Goal: Browse casually: Explore the website without a specific task or goal

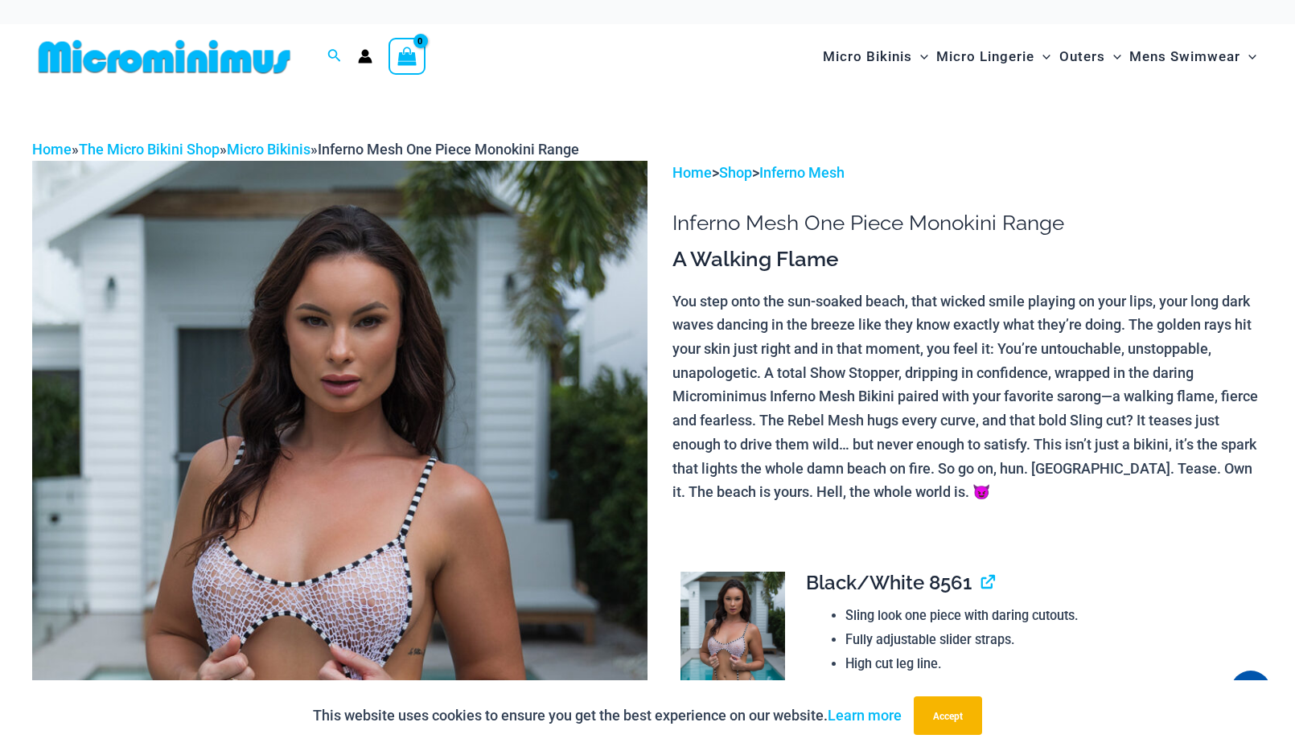
click at [364, 619] on img at bounding box center [339, 623] width 615 height 924
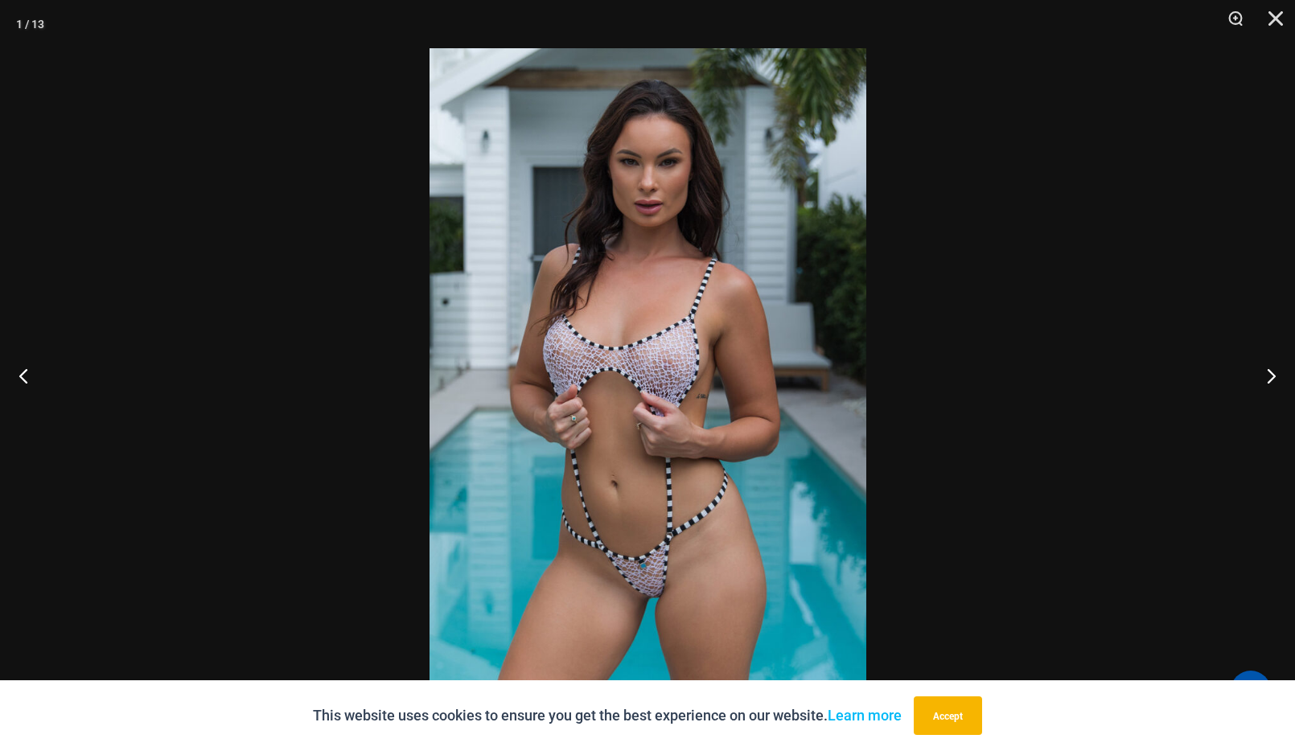
click at [673, 369] on img at bounding box center [648, 375] width 437 height 655
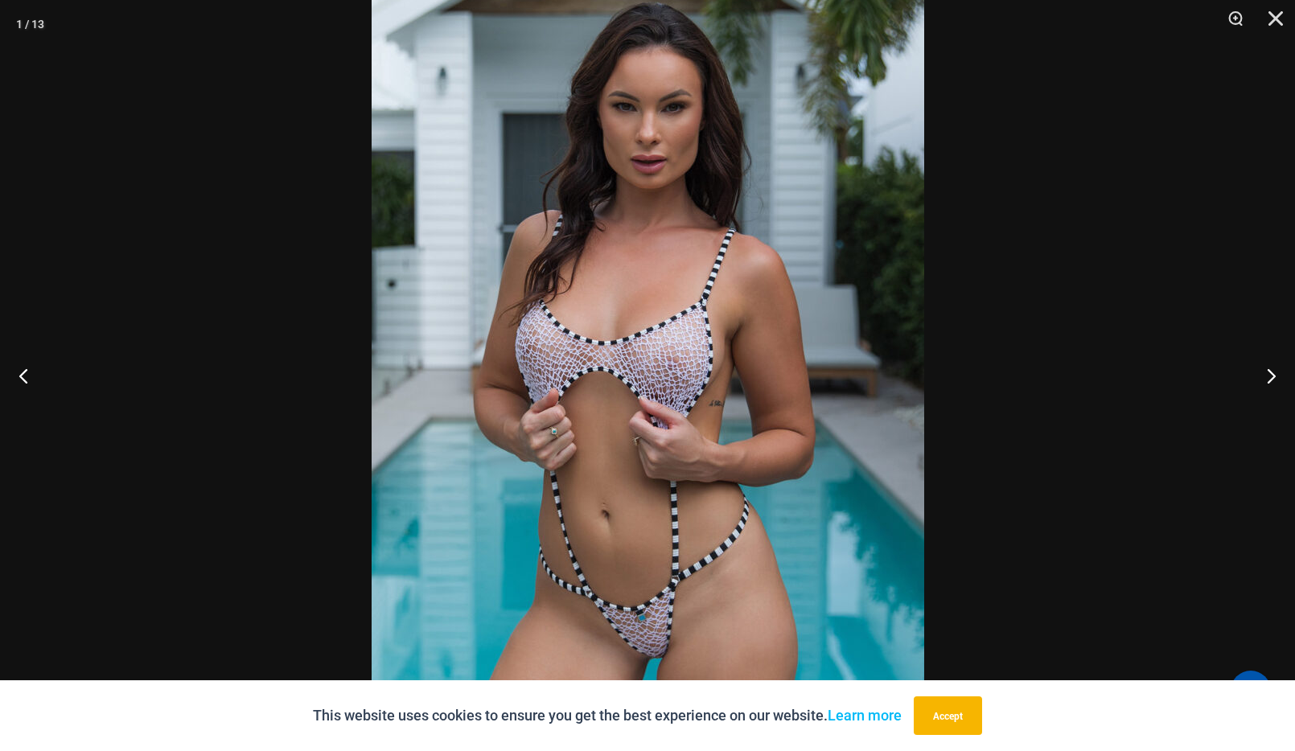
click at [673, 369] on img at bounding box center [648, 377] width 553 height 829
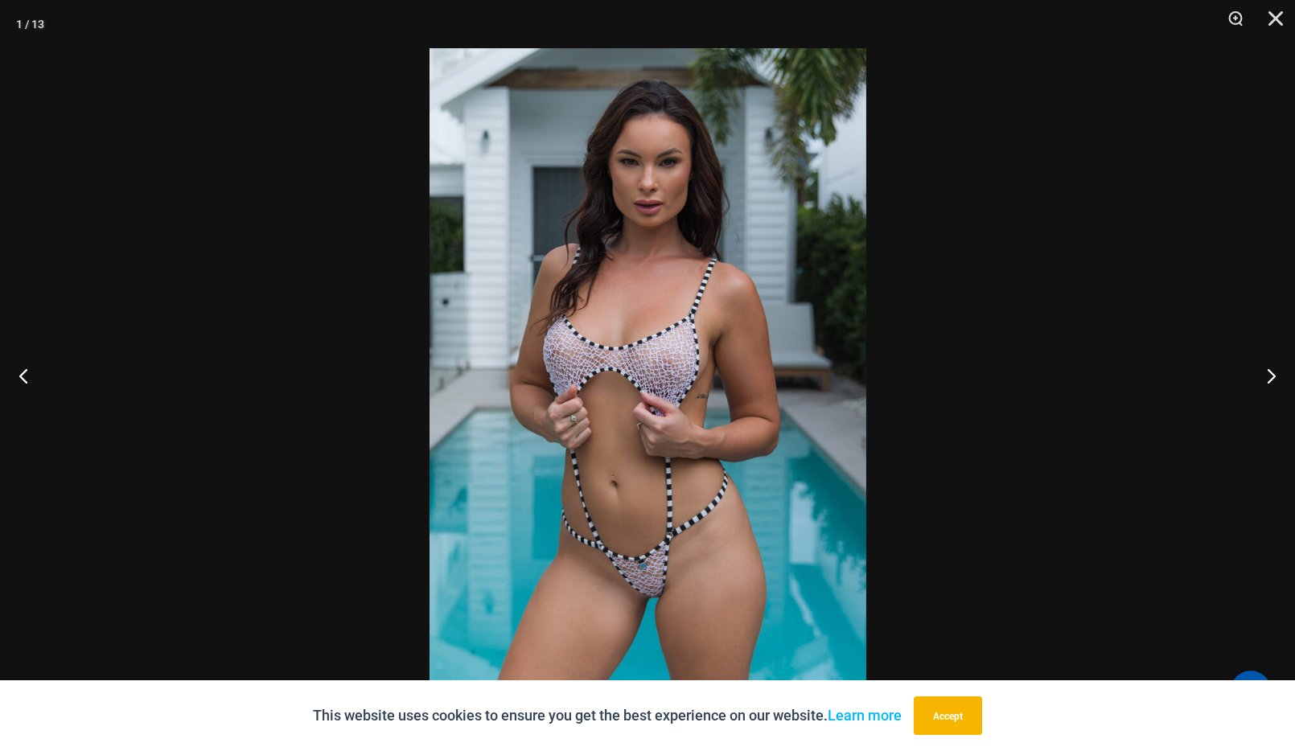
click at [981, 257] on div at bounding box center [647, 375] width 1295 height 751
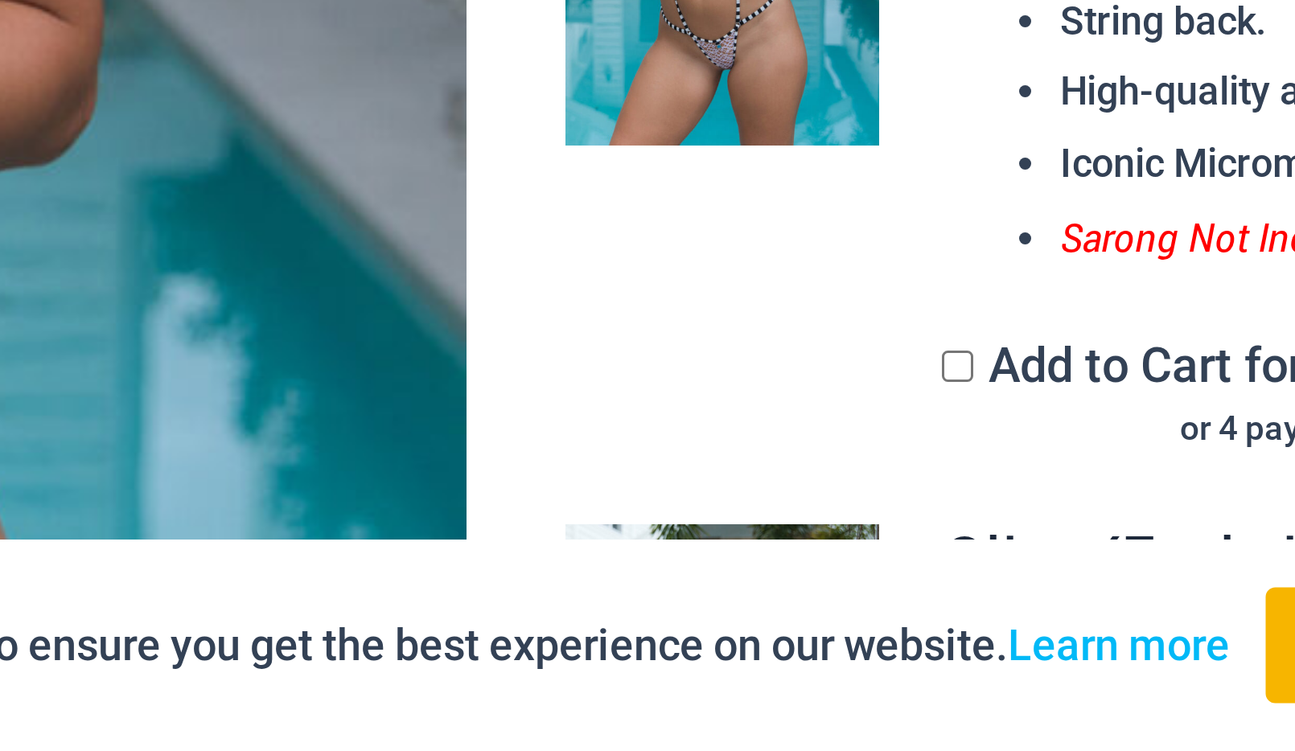
scroll to position [178, 0]
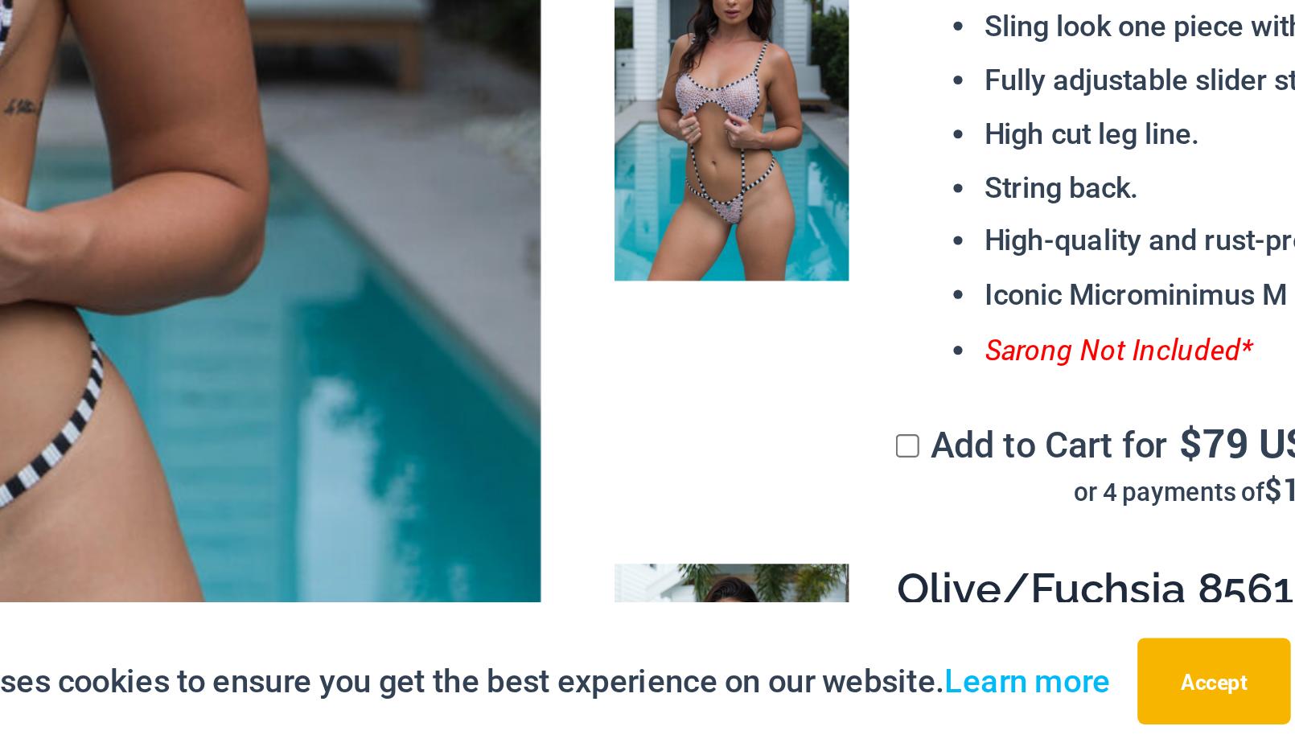
click at [743, 641] on td at bounding box center [732, 508] width 118 height 284
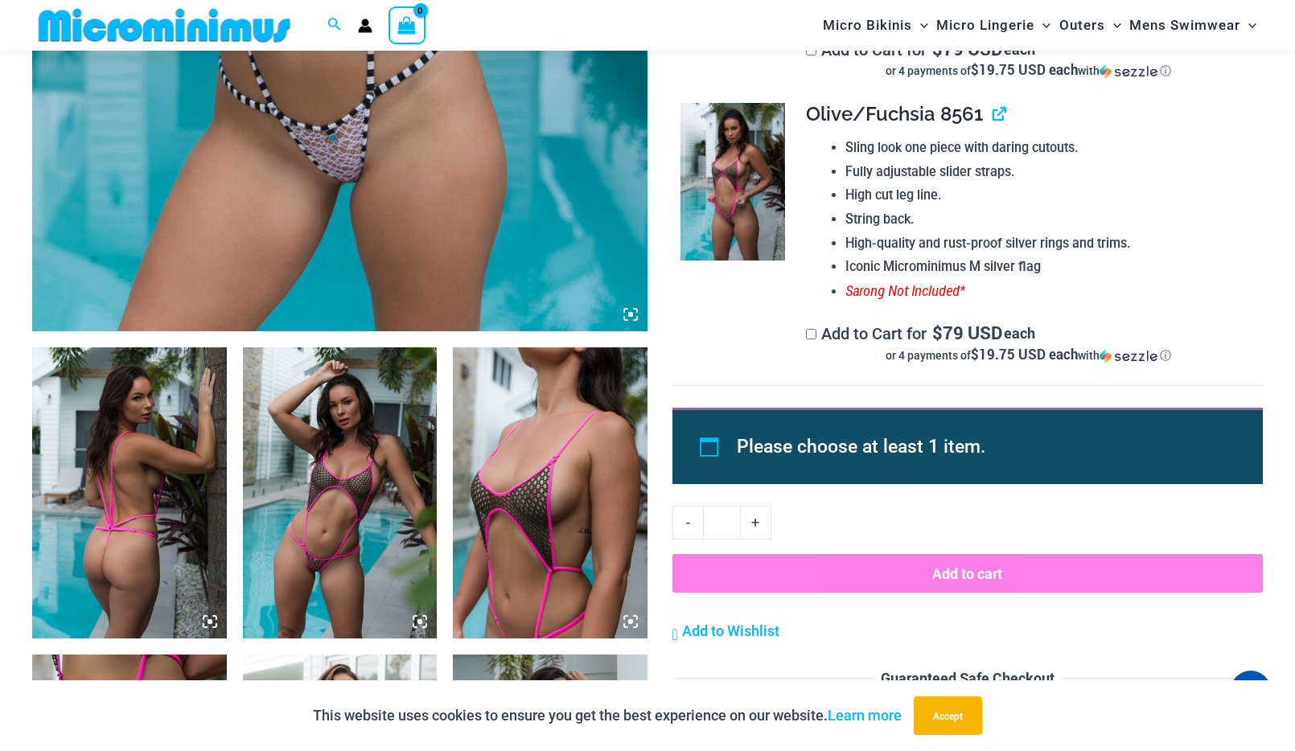
scroll to position [805, 0]
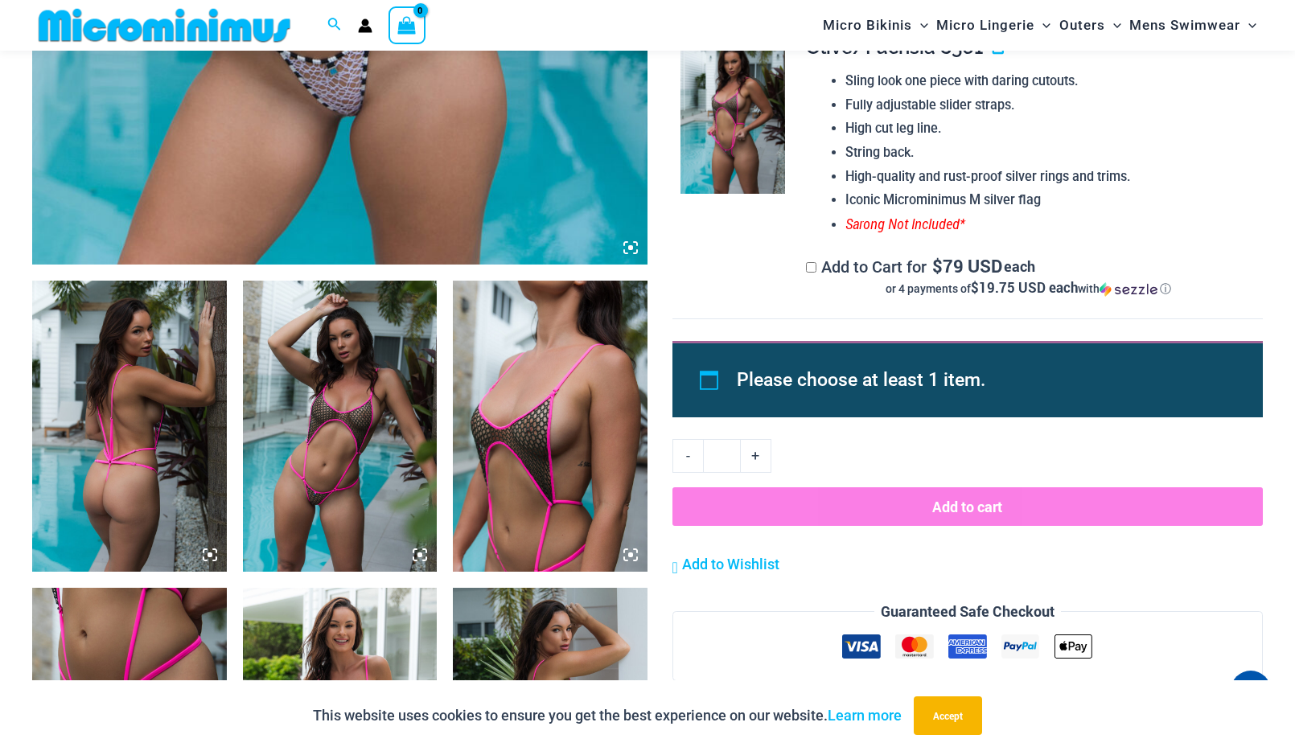
click at [538, 467] on img at bounding box center [550, 426] width 195 height 291
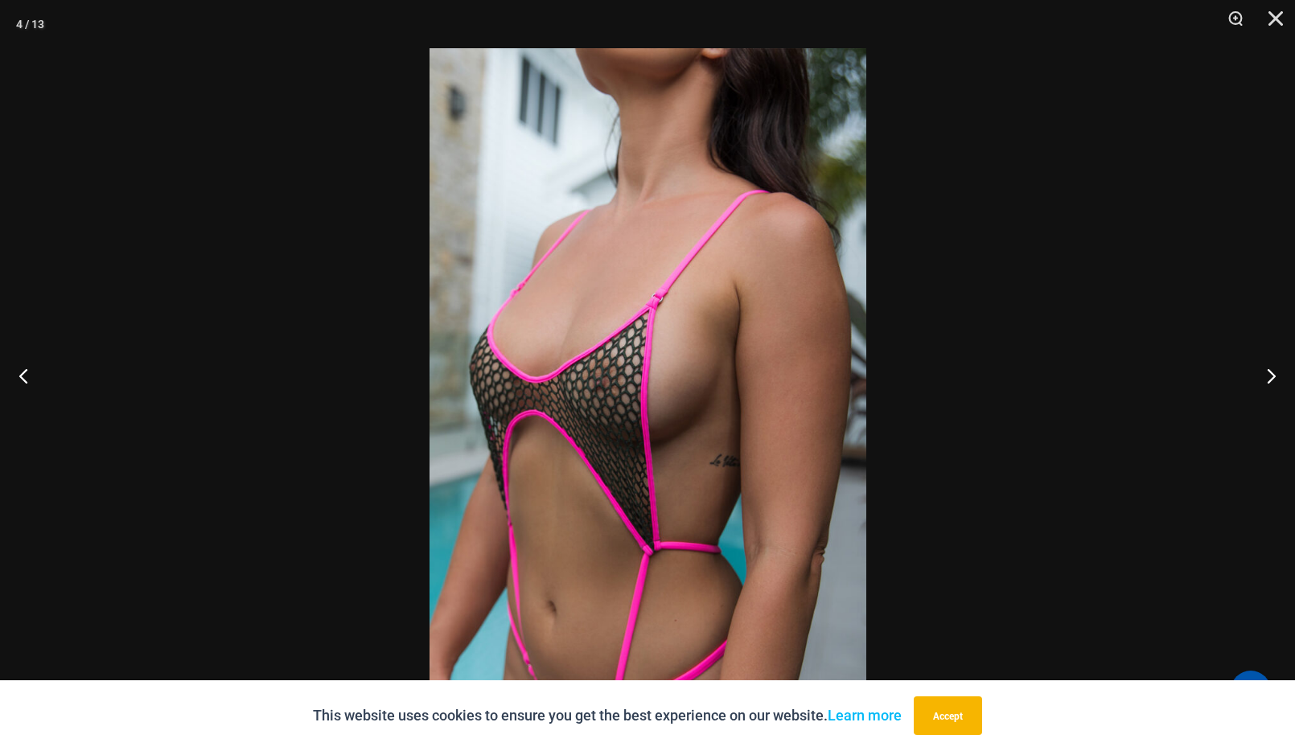
click at [226, 252] on div at bounding box center [647, 375] width 1295 height 751
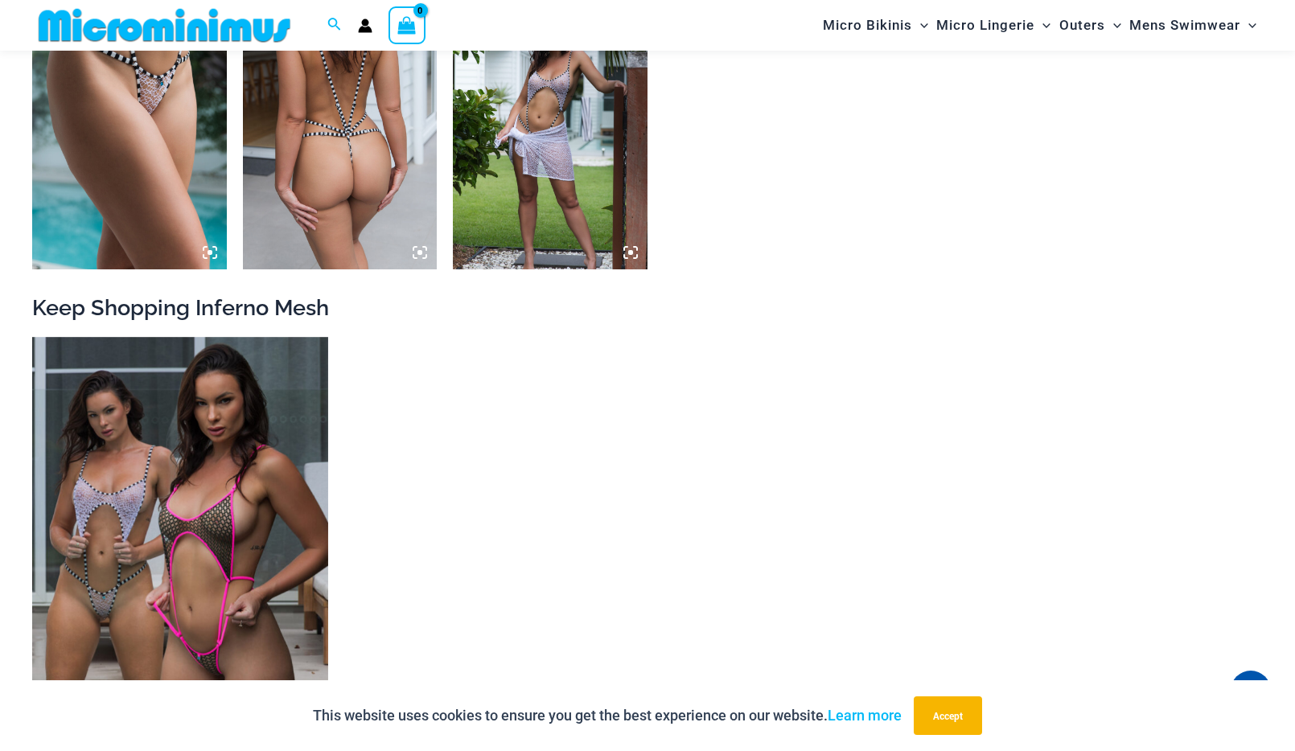
scroll to position [2032, 0]
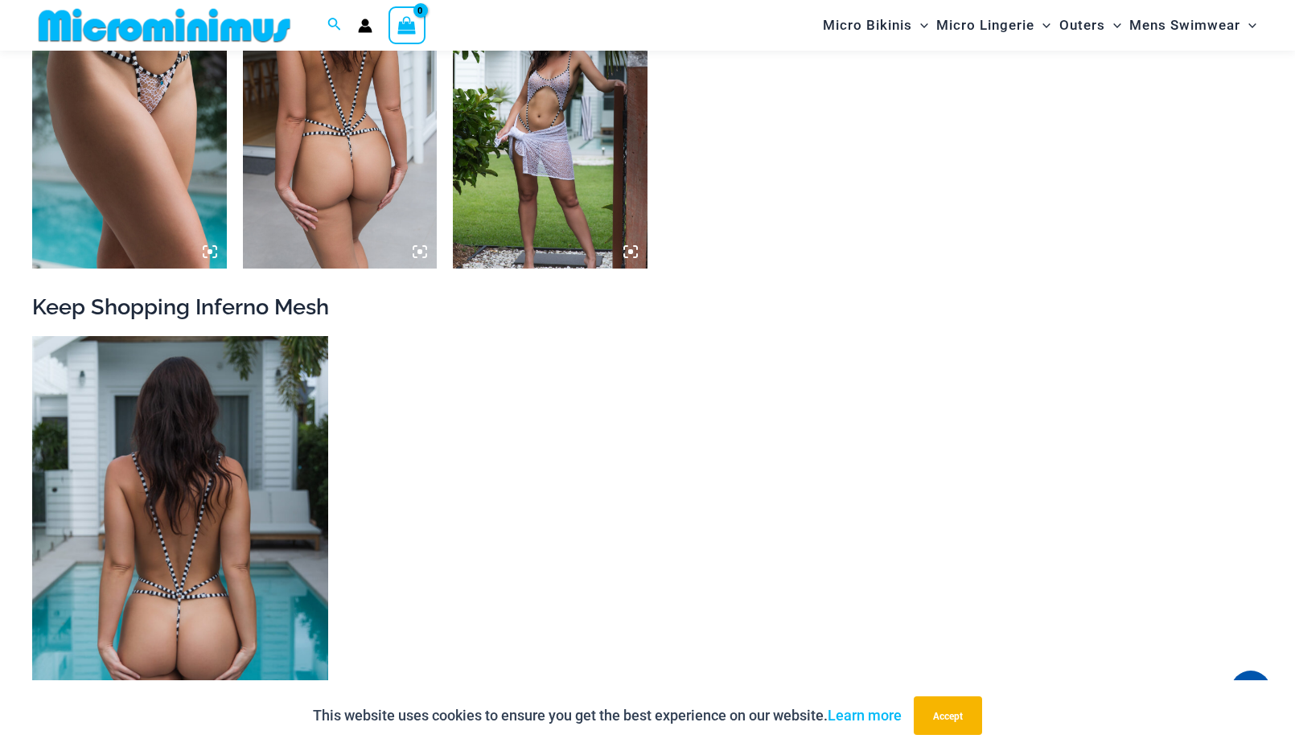
click at [116, 533] on img at bounding box center [180, 557] width 296 height 443
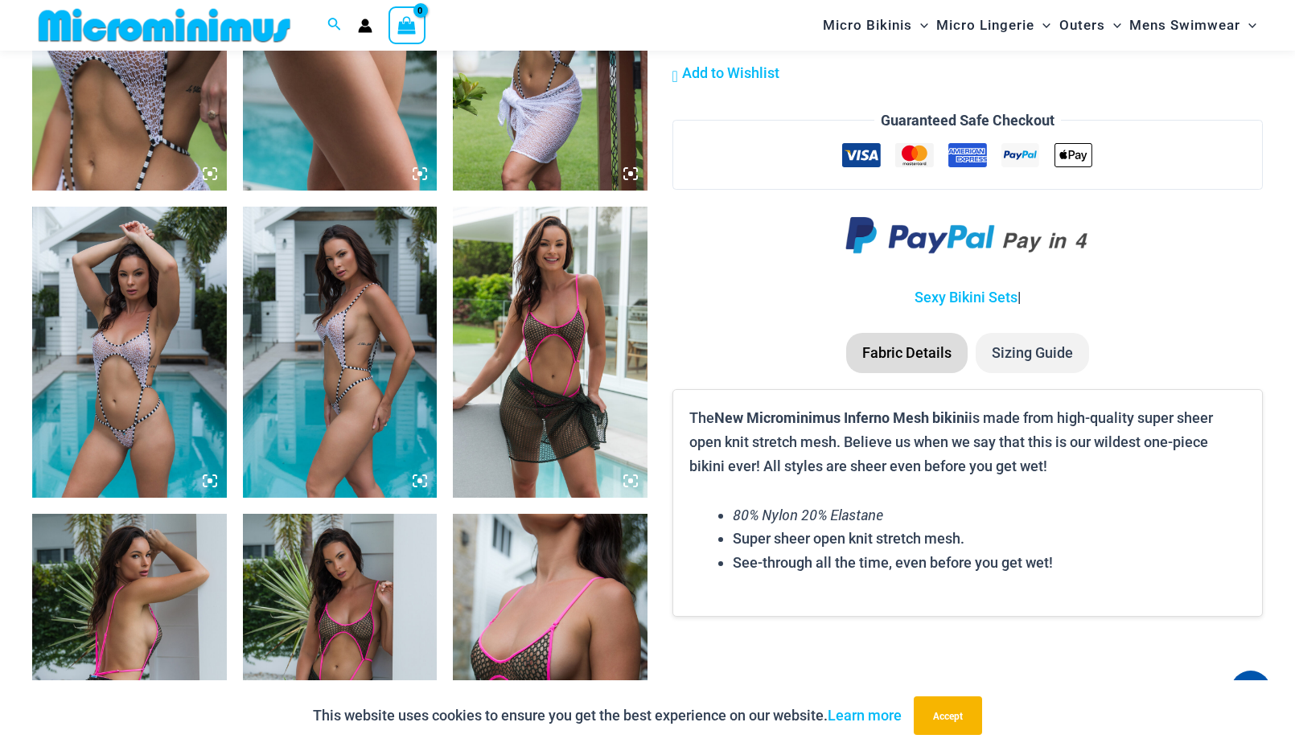
scroll to position [1497, 0]
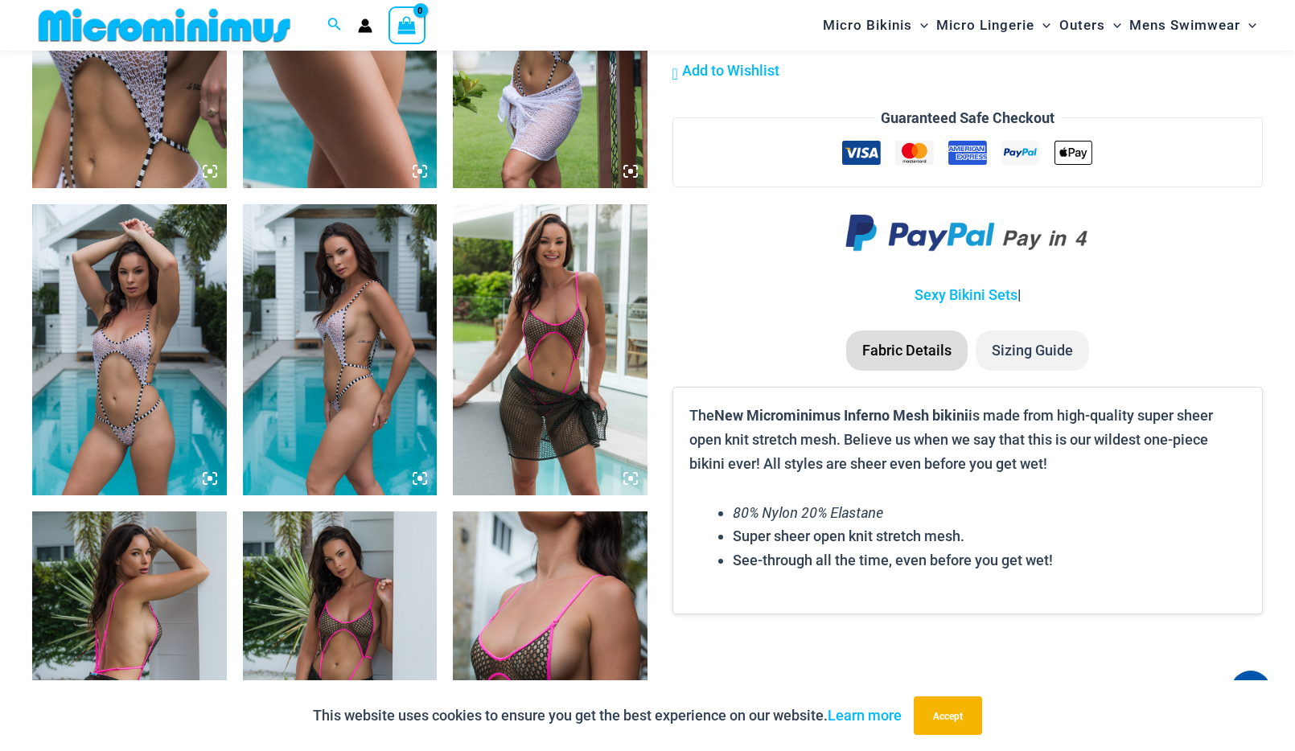
click at [125, 455] on img at bounding box center [129, 349] width 195 height 291
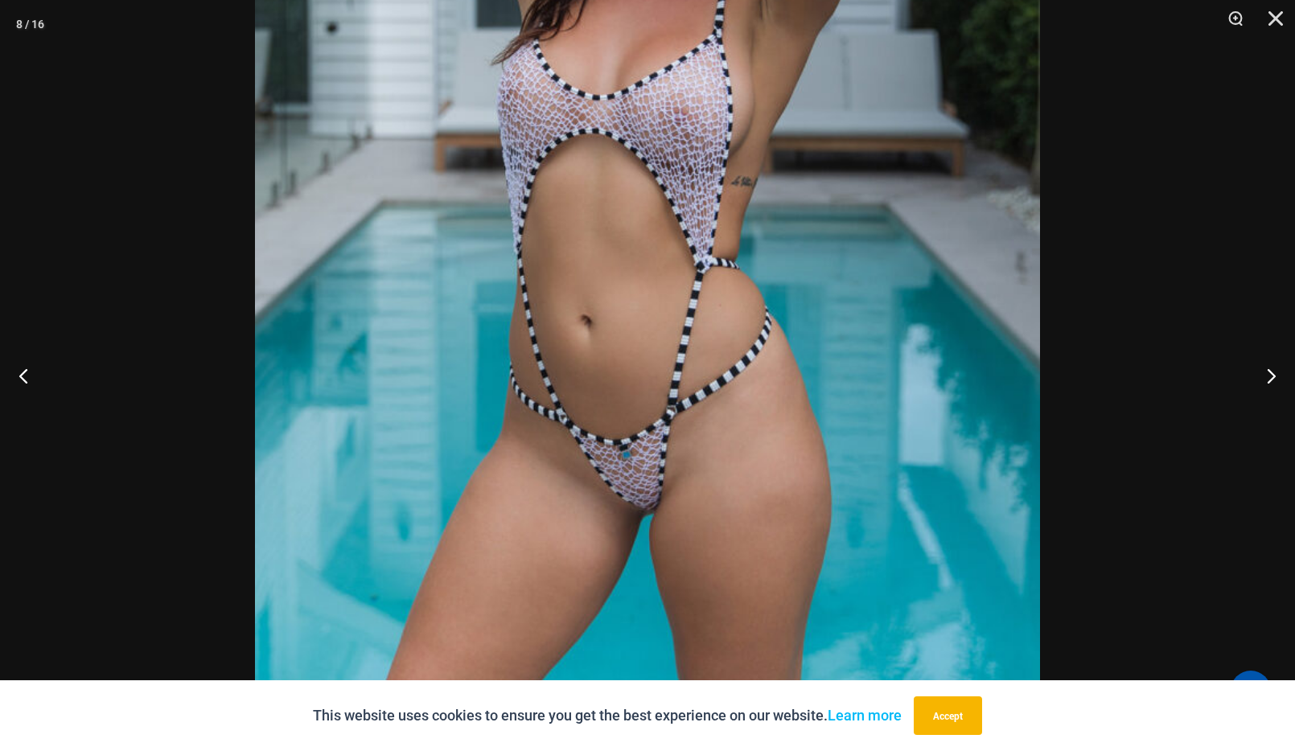
click at [153, 62] on div at bounding box center [647, 375] width 1295 height 751
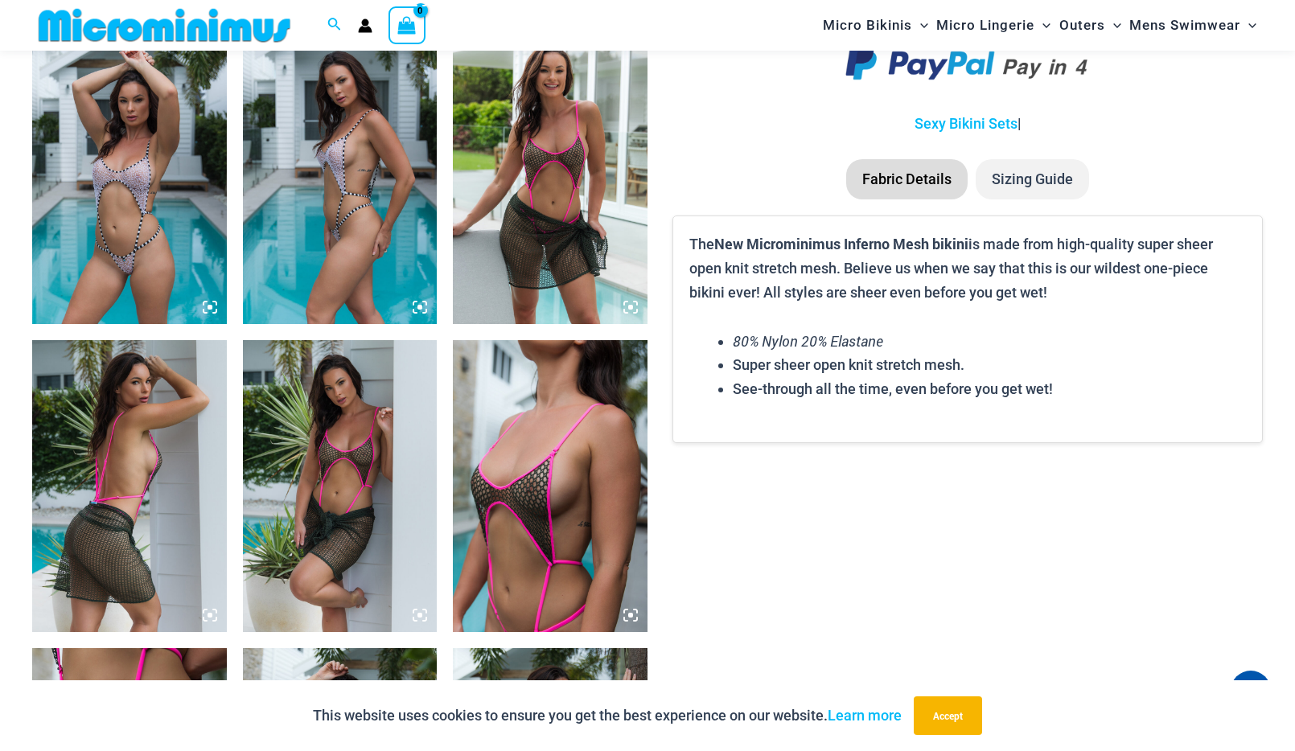
scroll to position [1668, 0]
click at [525, 497] on img at bounding box center [550, 486] width 195 height 291
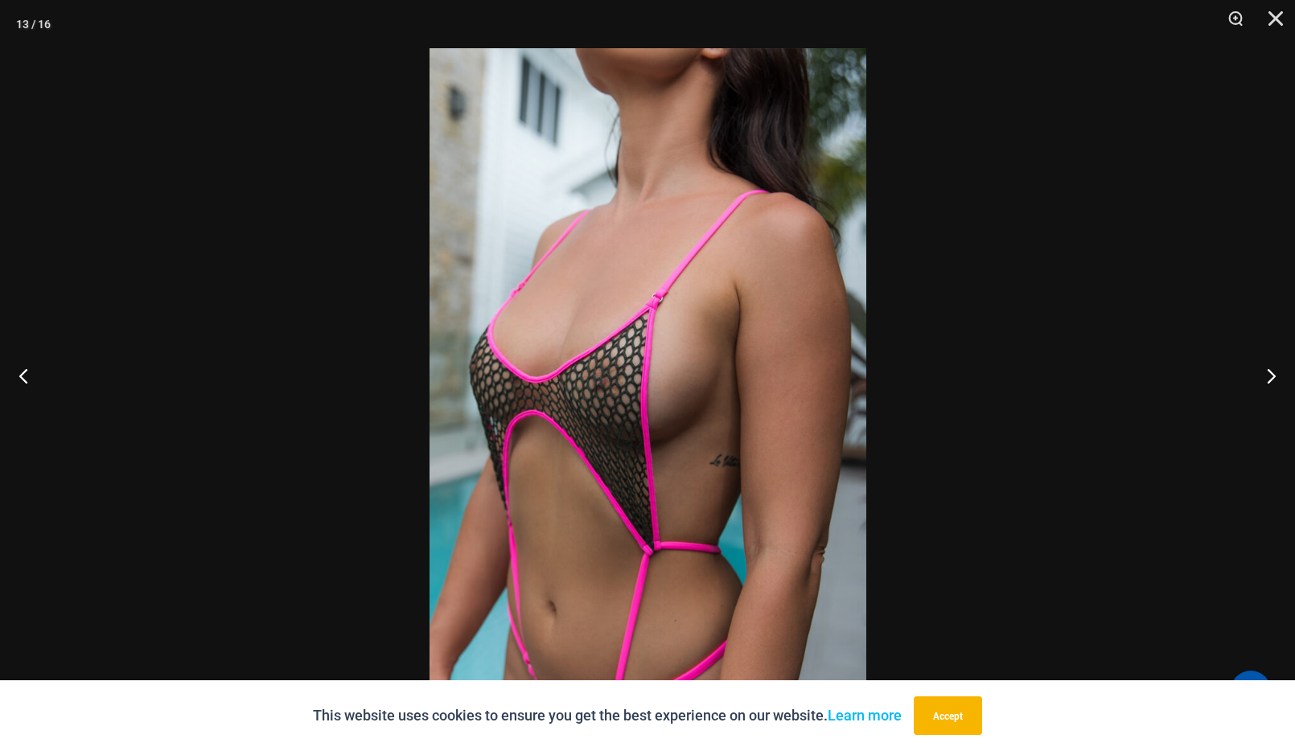
click at [268, 334] on div at bounding box center [647, 375] width 1295 height 751
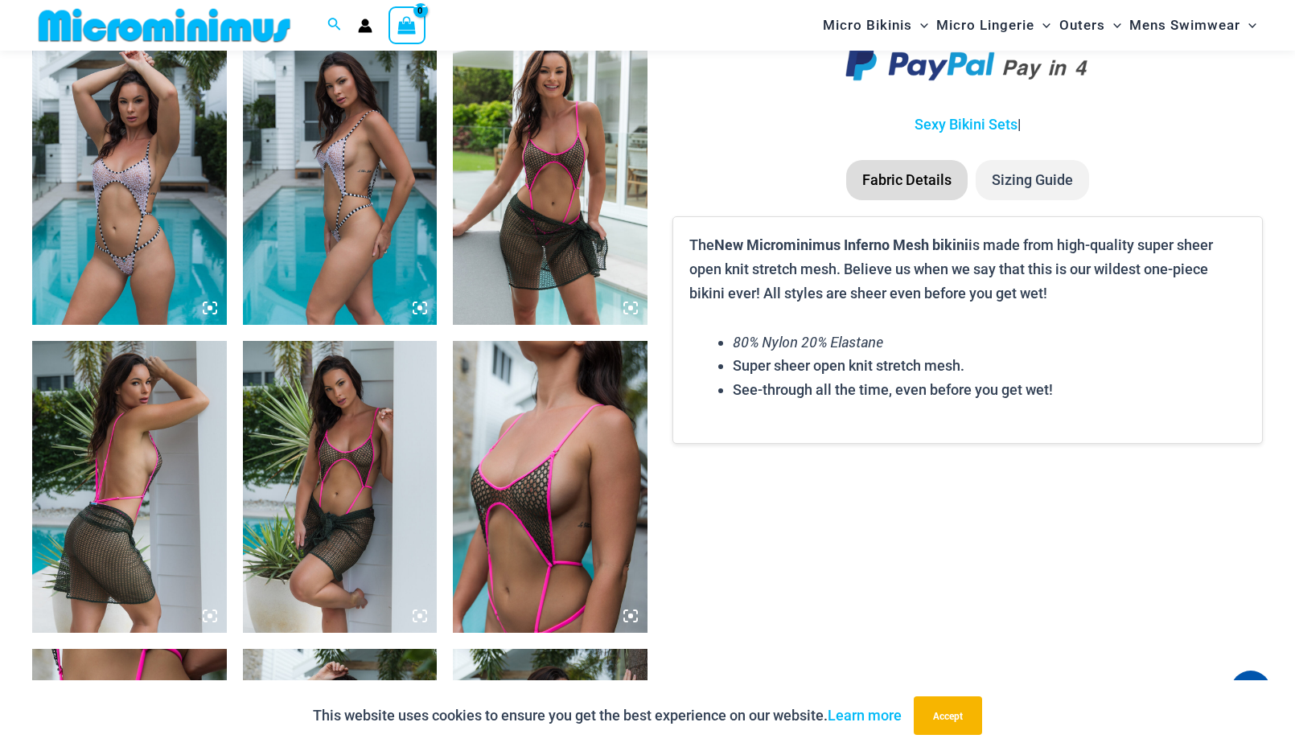
click at [138, 286] on img at bounding box center [129, 179] width 195 height 291
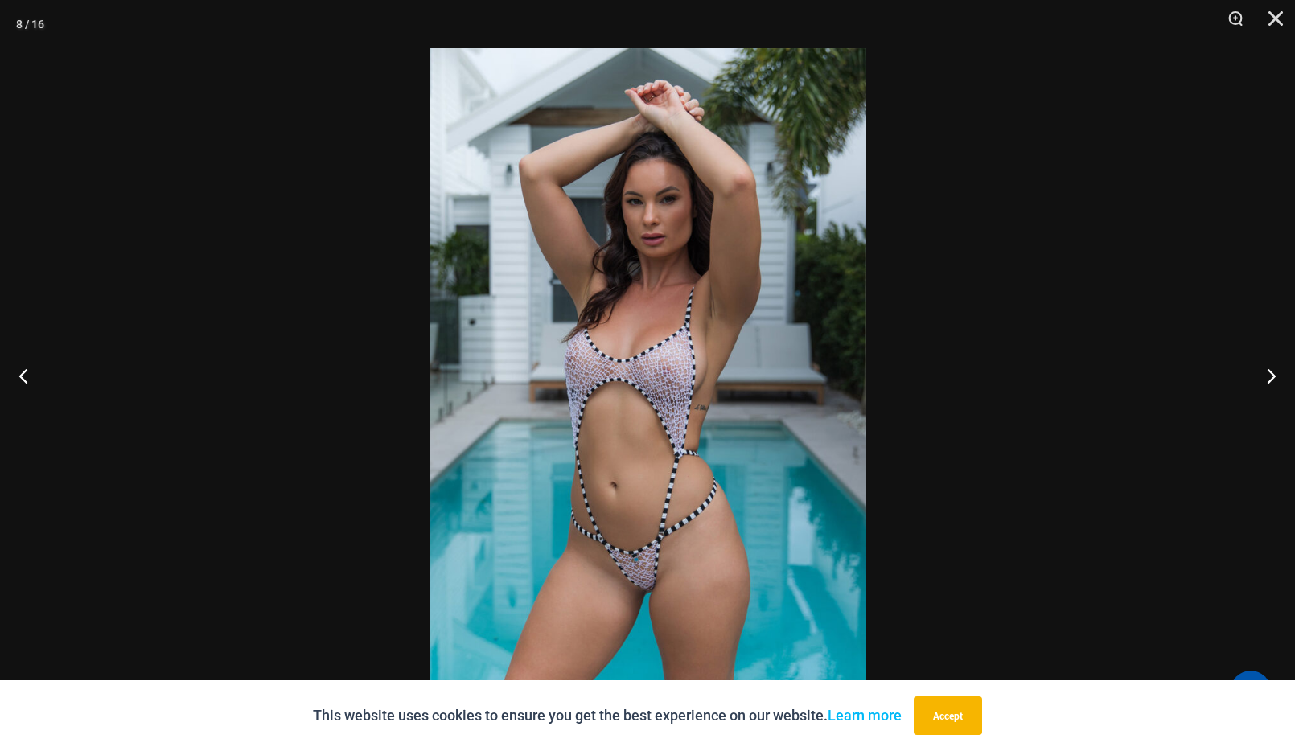
click at [259, 248] on div at bounding box center [647, 375] width 1295 height 751
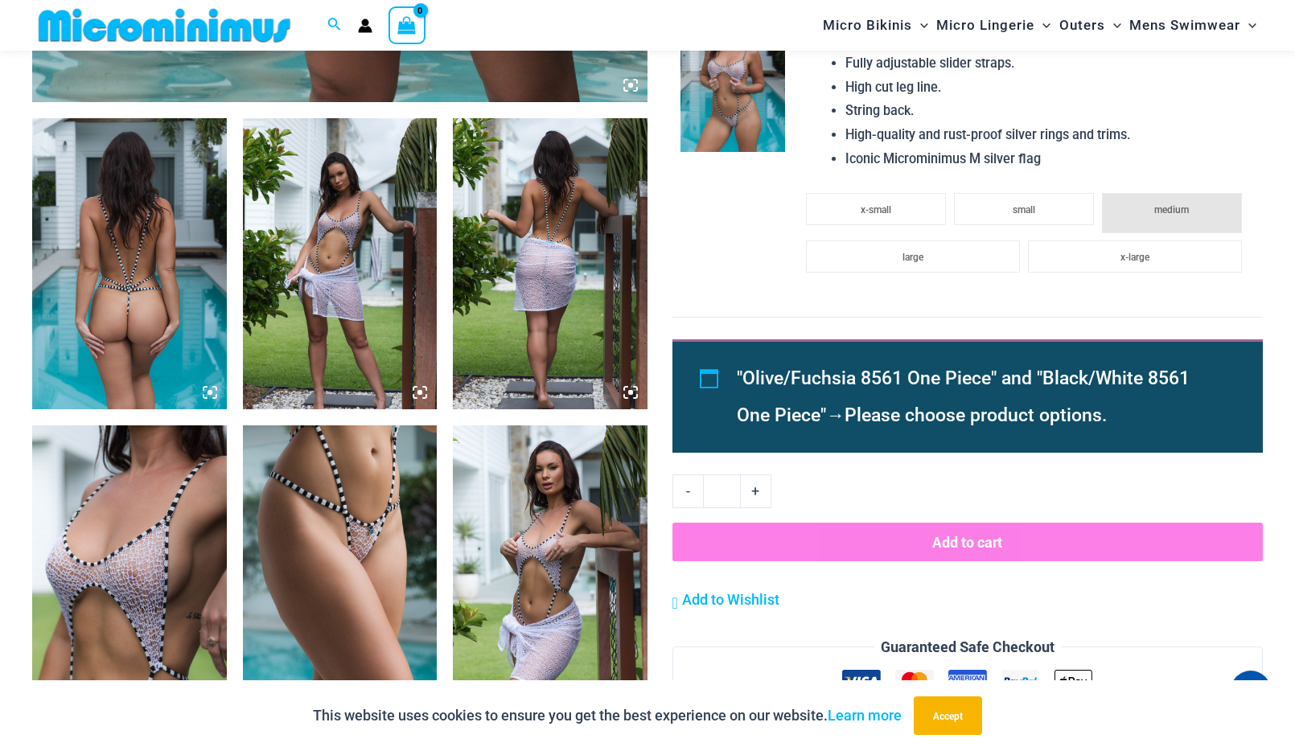
scroll to position [967, 0]
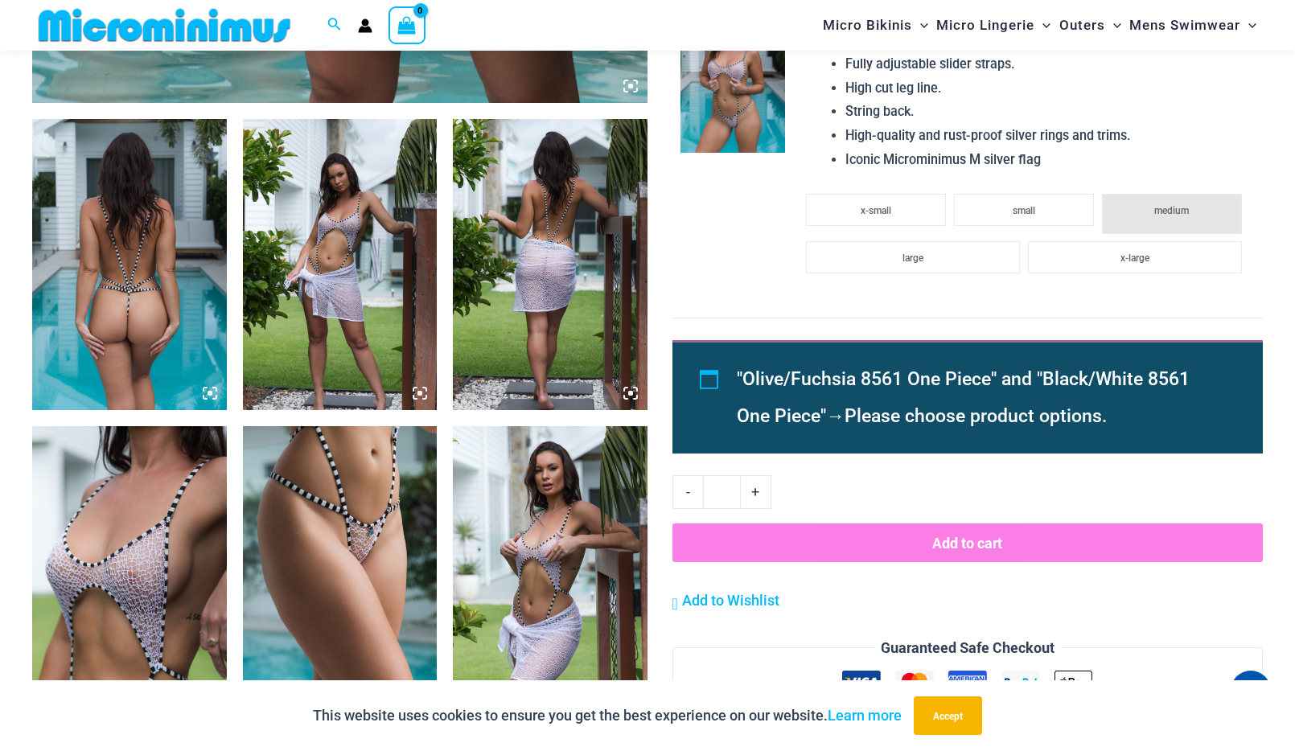
click at [169, 541] on img at bounding box center [129, 571] width 195 height 291
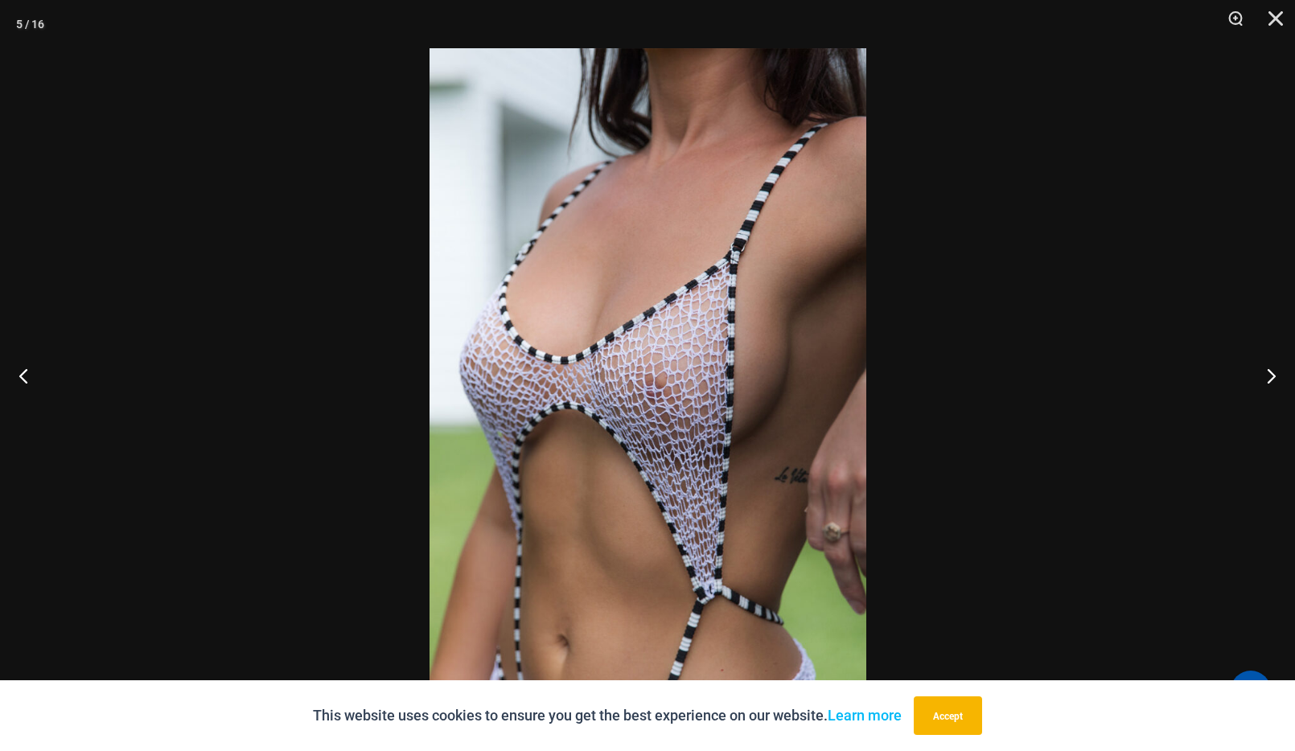
click at [152, 145] on div at bounding box center [647, 375] width 1295 height 751
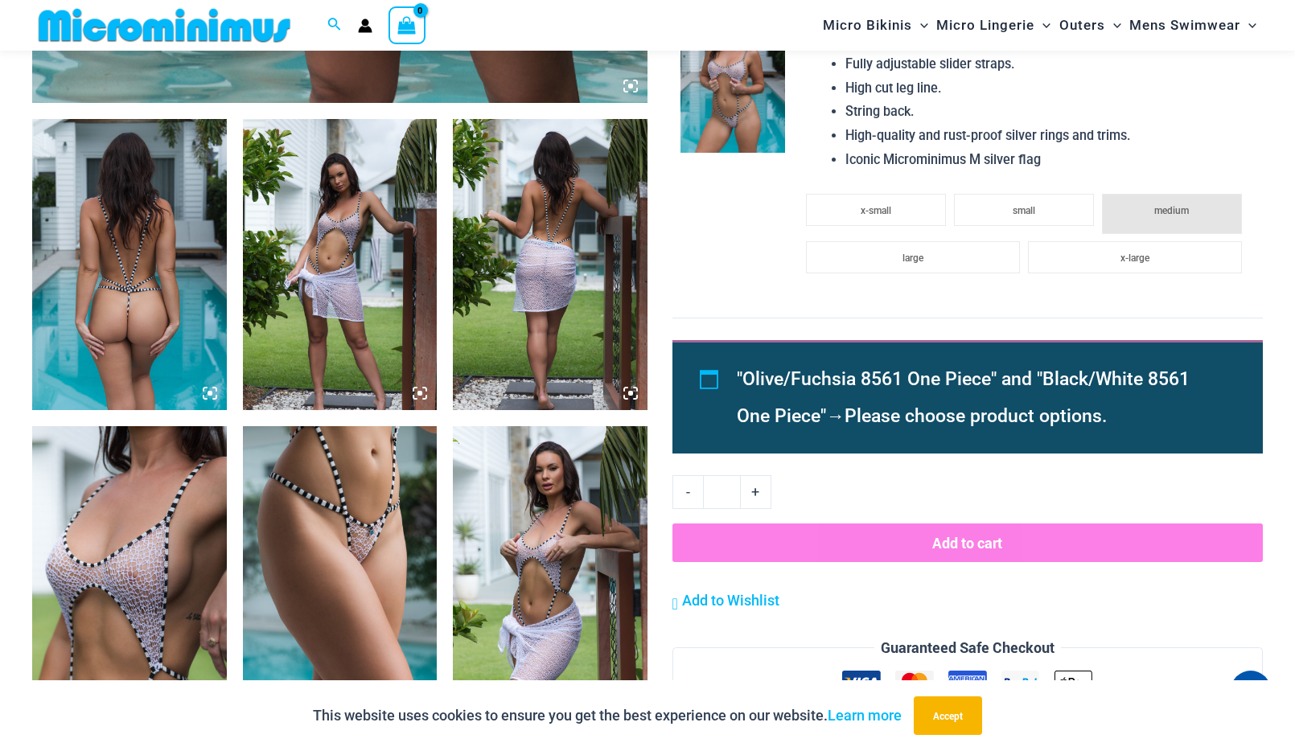
click at [361, 609] on img at bounding box center [340, 571] width 195 height 291
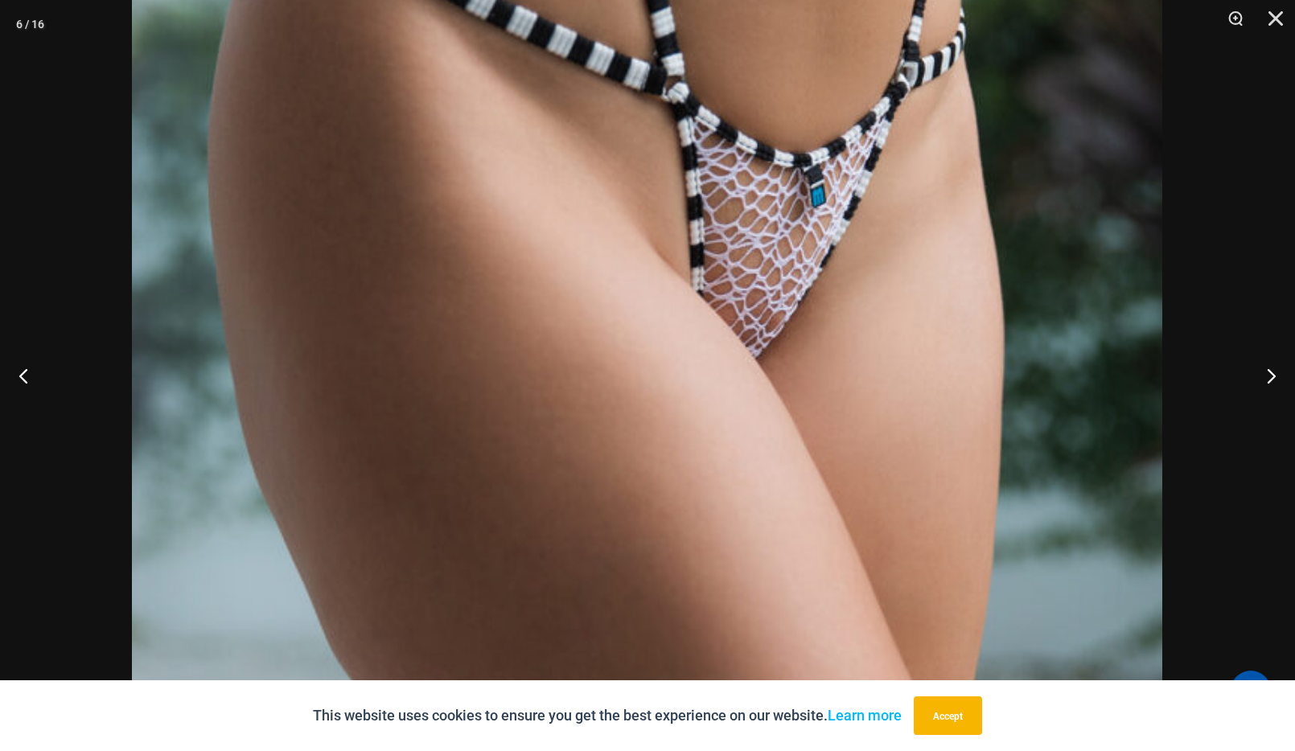
click at [94, 201] on div at bounding box center [647, 375] width 1295 height 751
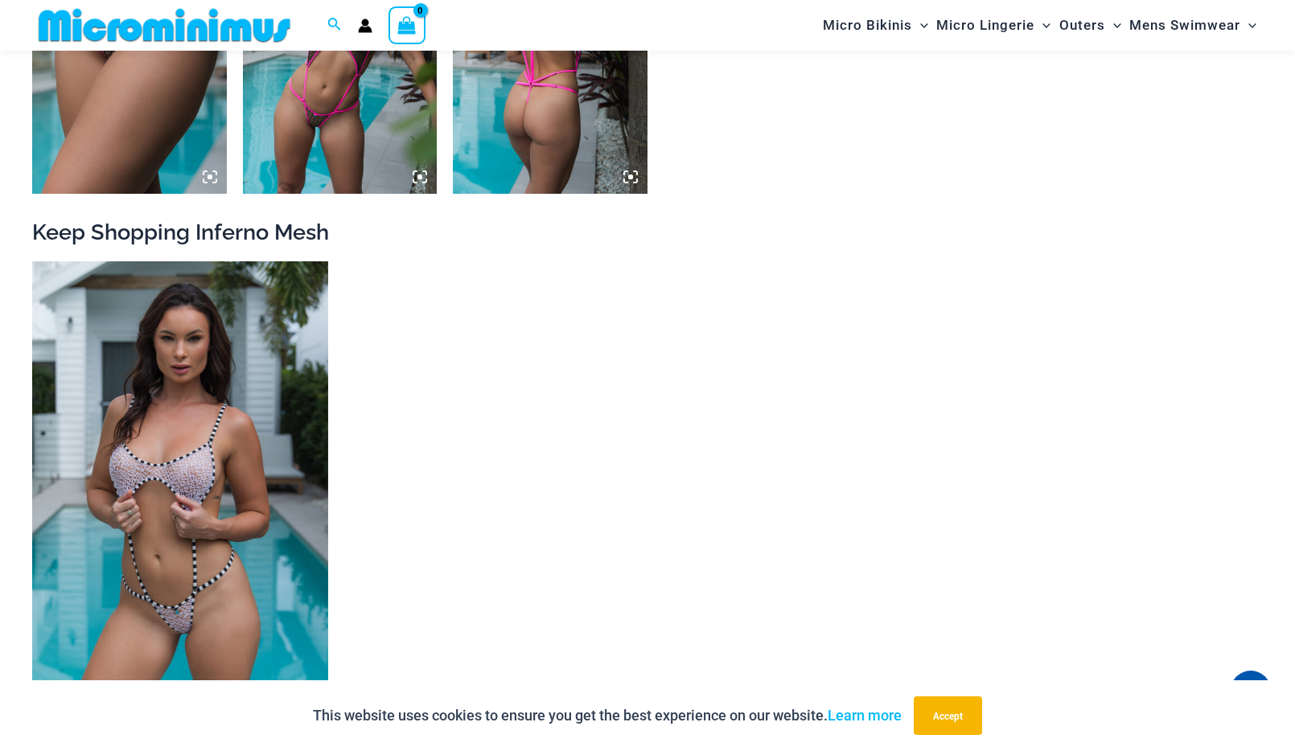
scroll to position [2228, 0]
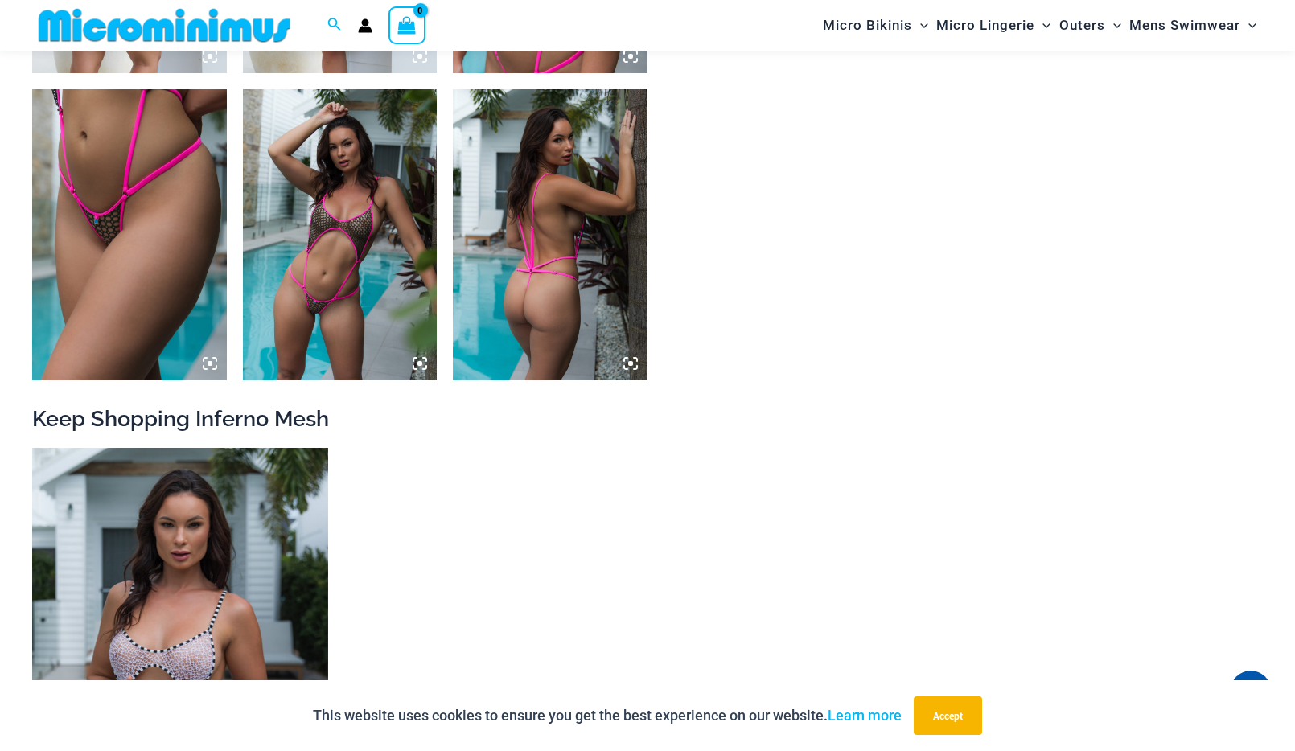
click at [354, 307] on img at bounding box center [340, 234] width 195 height 291
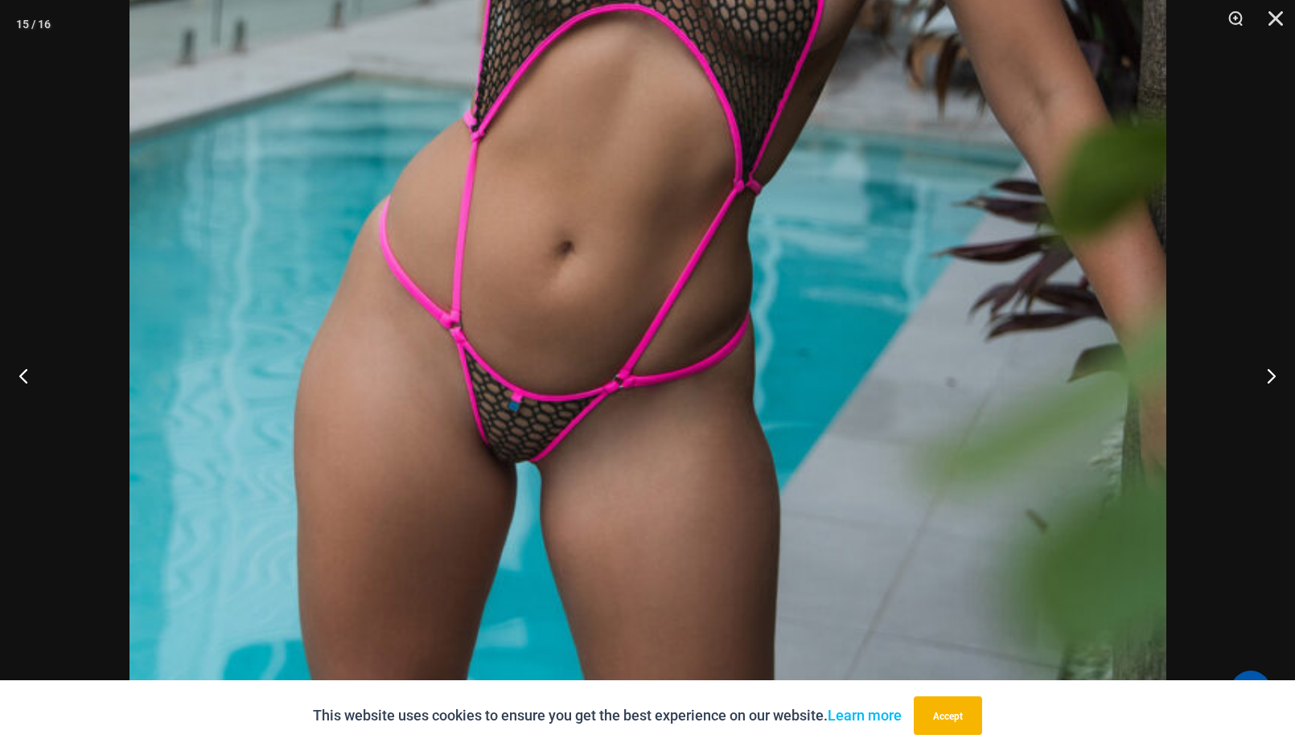
click at [51, 49] on div at bounding box center [647, 375] width 1295 height 751
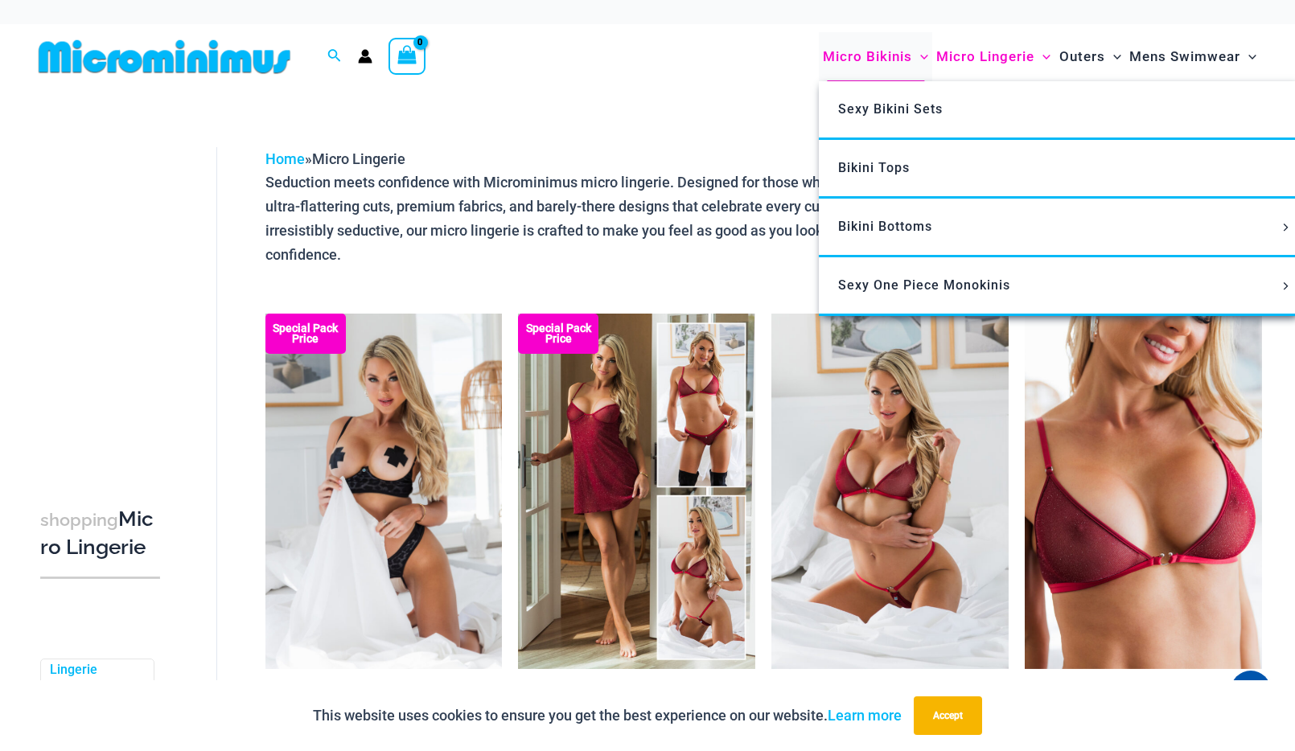
click at [871, 52] on span "Micro Bikinis" at bounding box center [867, 56] width 89 height 41
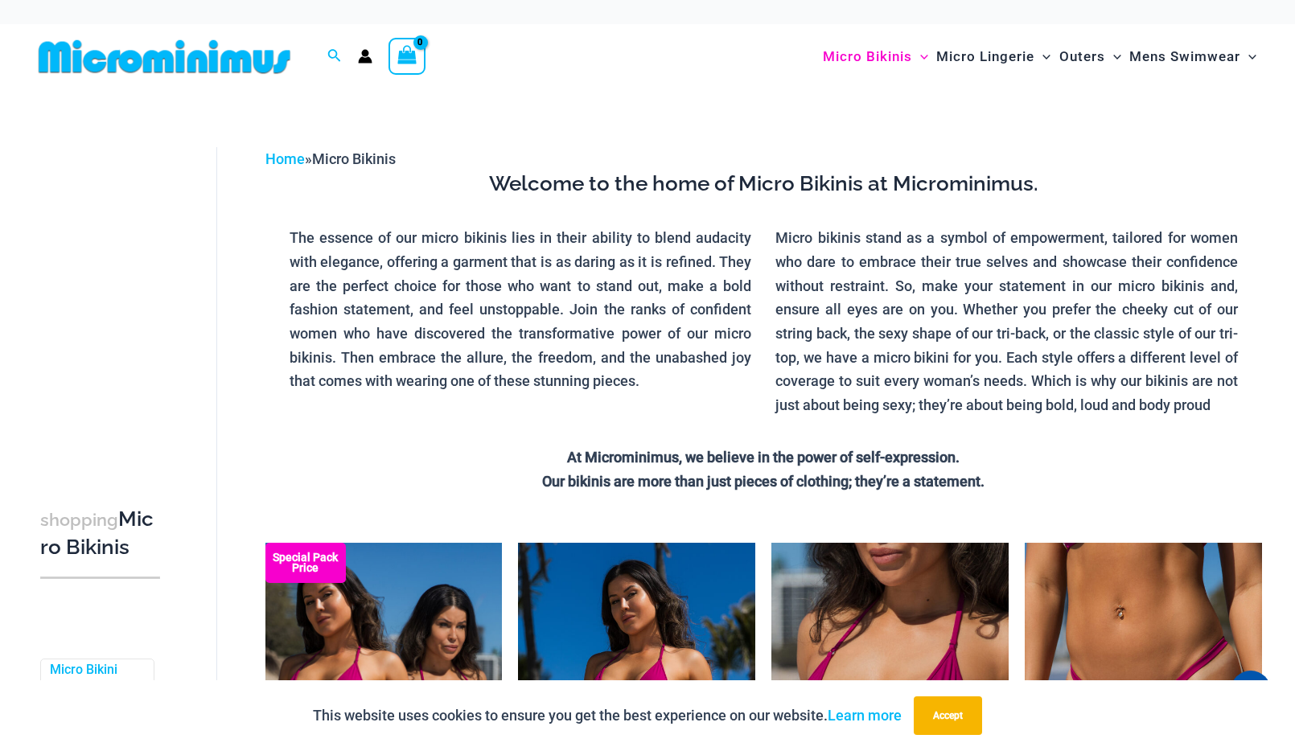
click at [233, 61] on img at bounding box center [164, 57] width 265 height 36
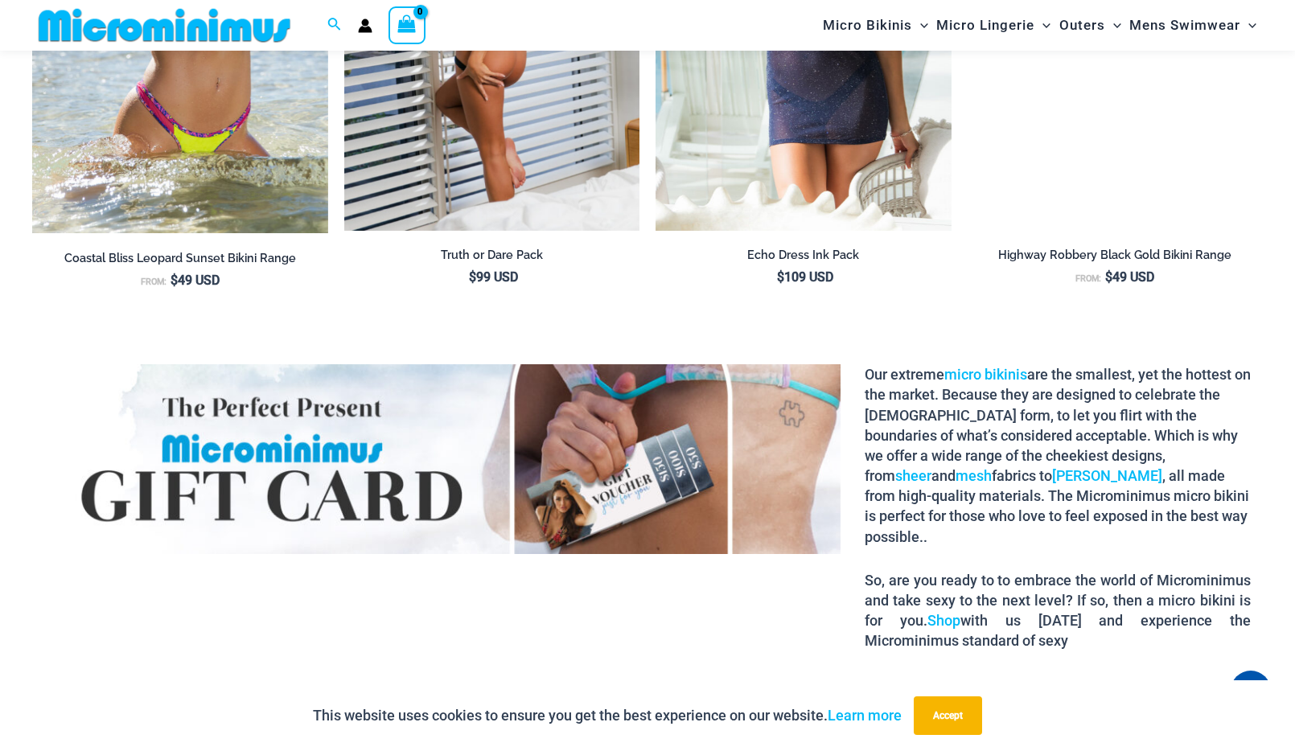
scroll to position [2262, 0]
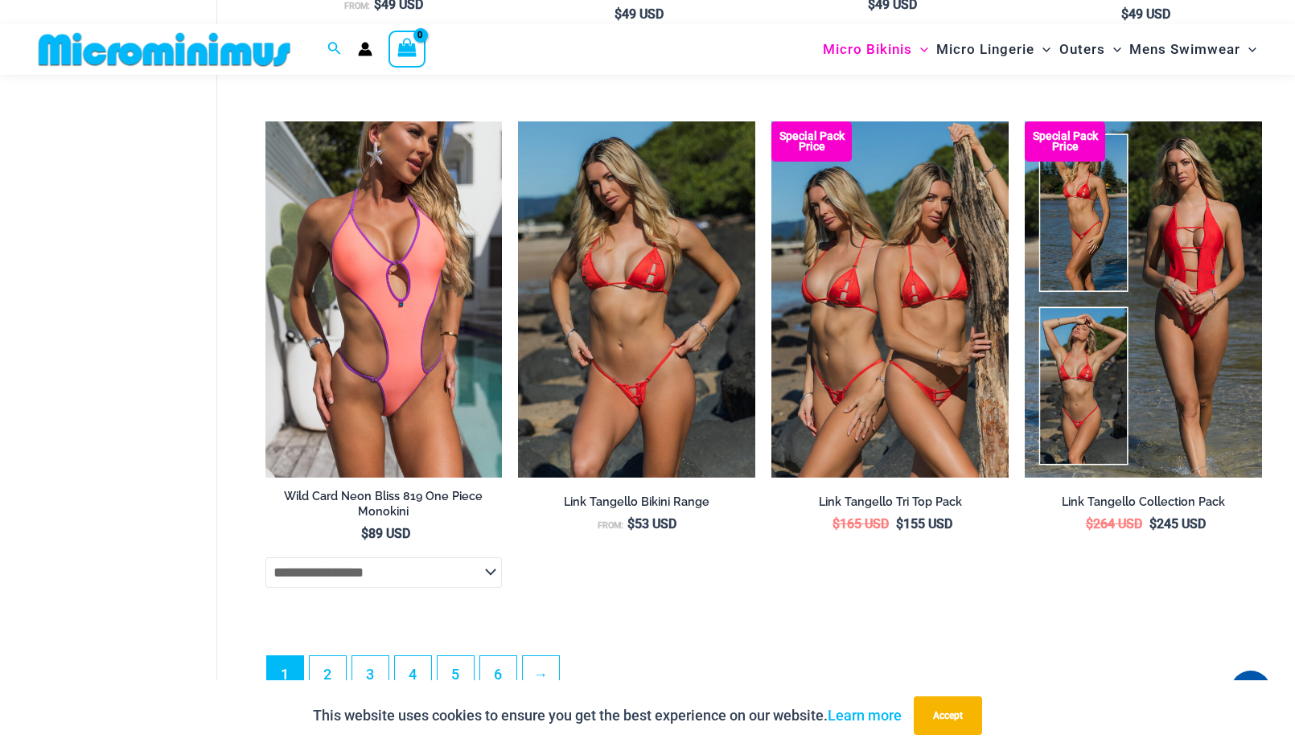
scroll to position [4421, 0]
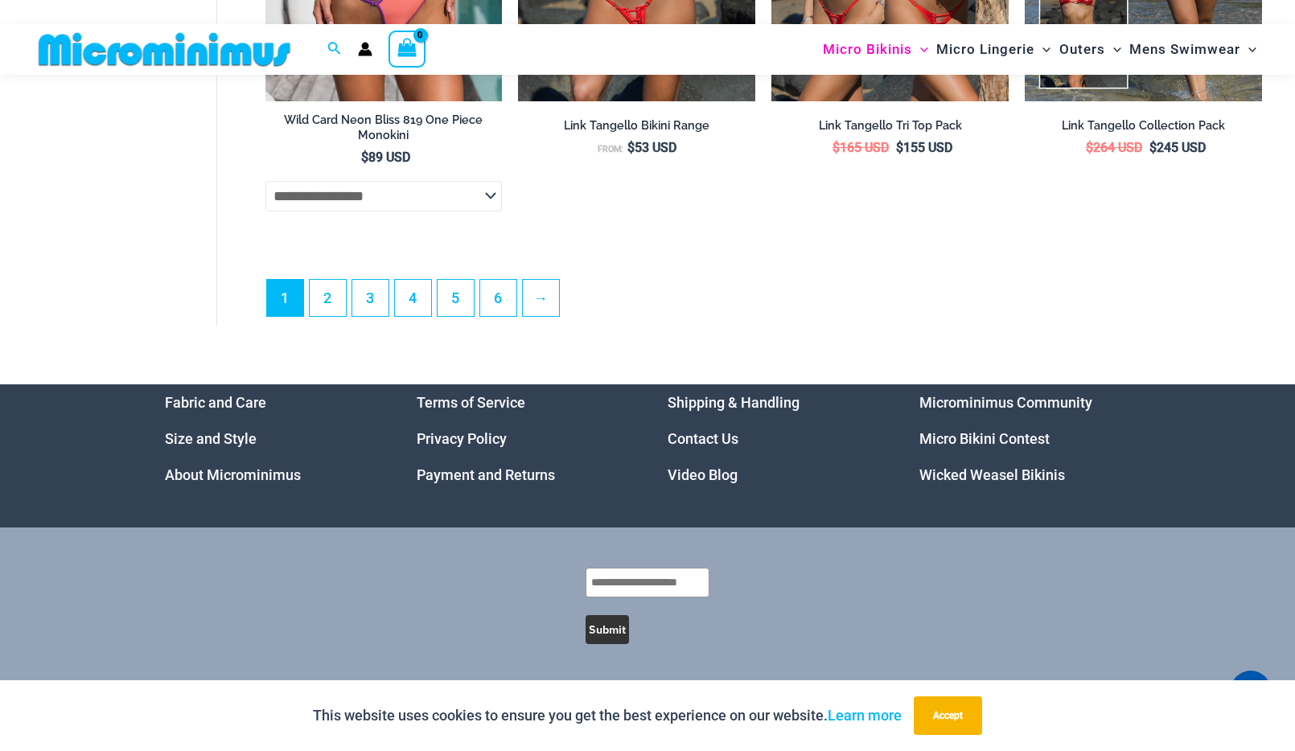
click at [697, 473] on link "Video Blog" at bounding box center [703, 475] width 70 height 17
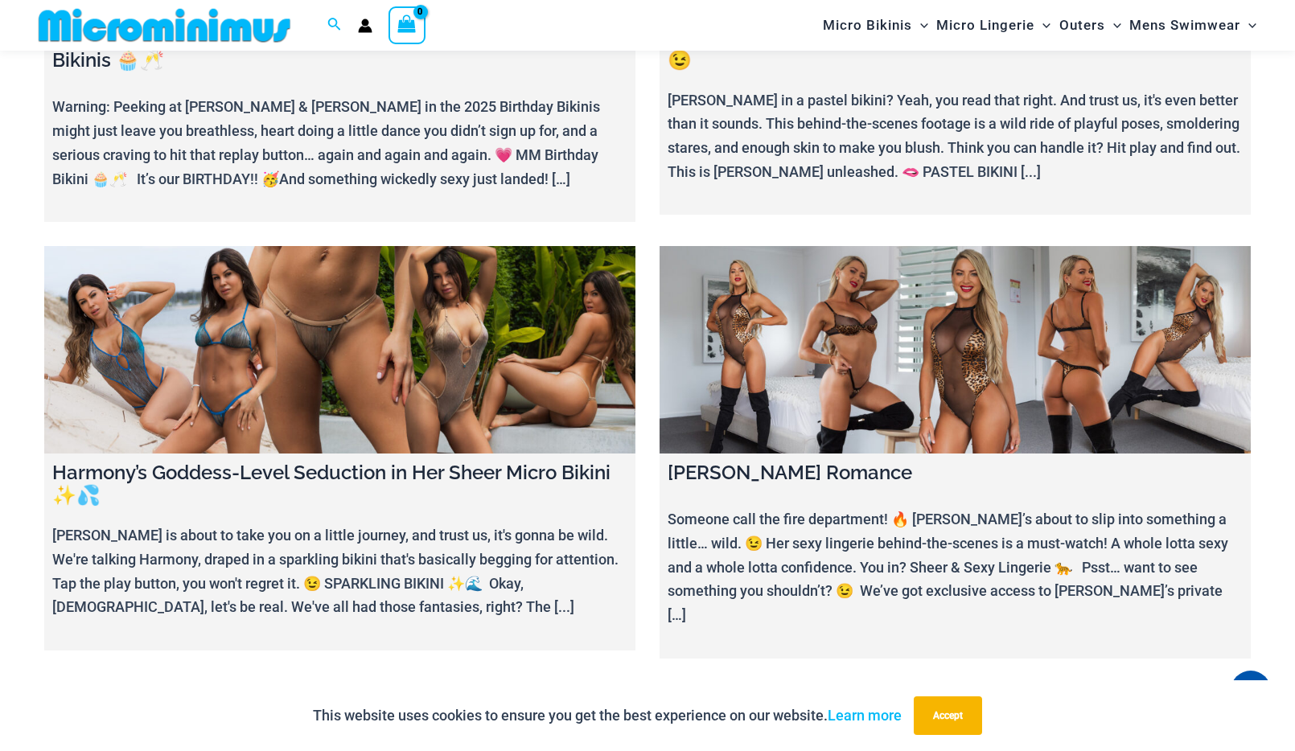
scroll to position [329, 0]
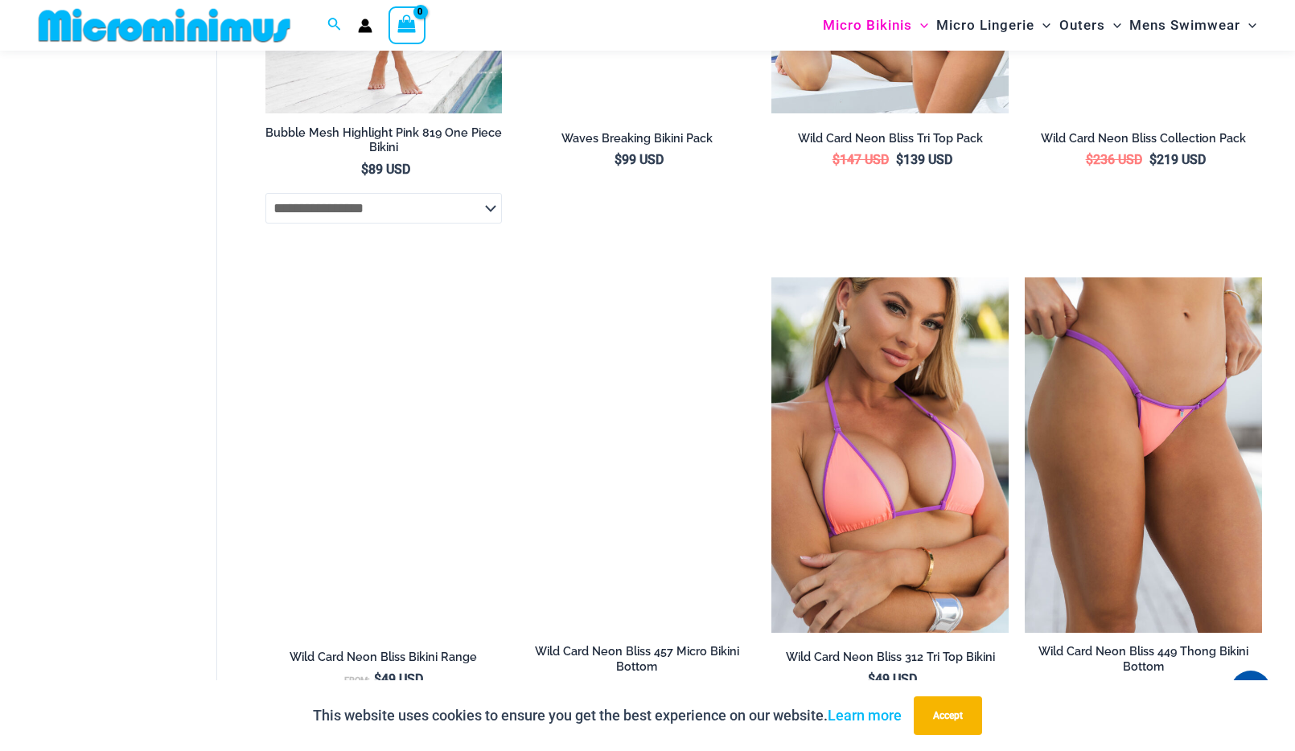
scroll to position [4421, 0]
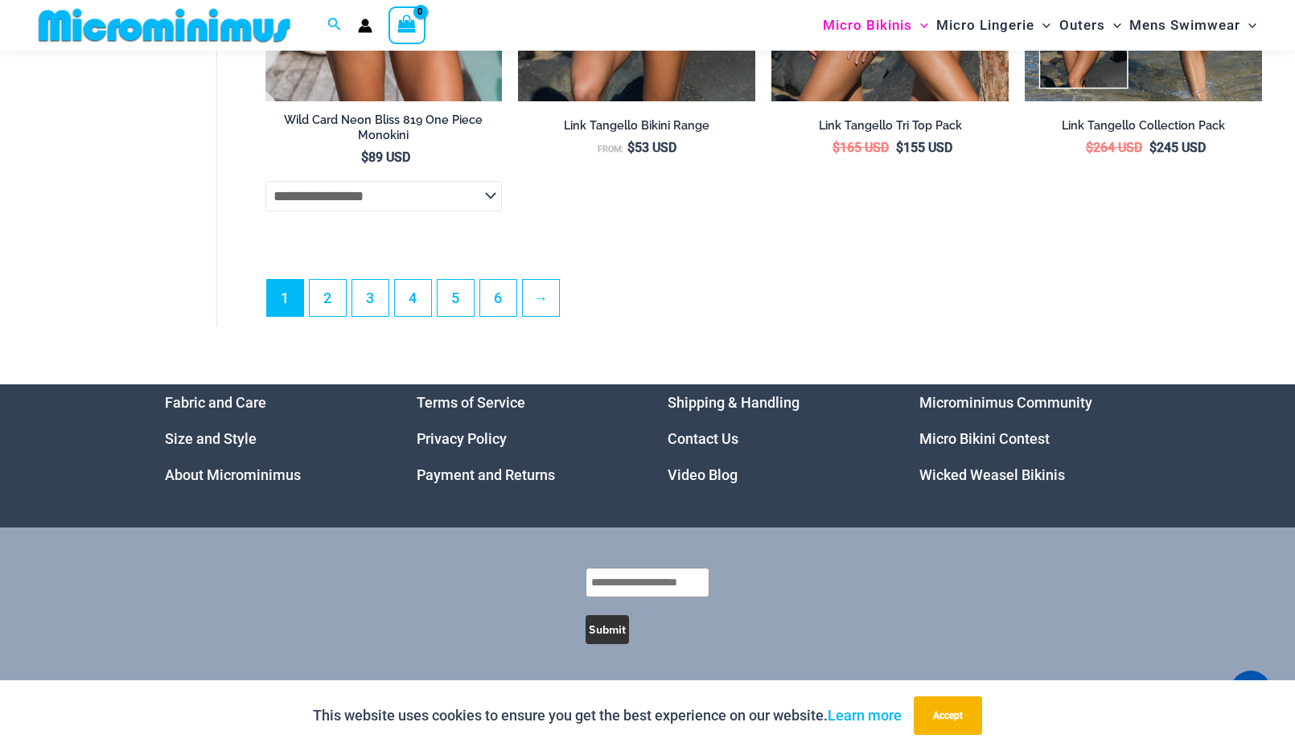
click at [977, 437] on link "Micro Bikini Contest" at bounding box center [985, 438] width 130 height 17
